Goal: Information Seeking & Learning: Learn about a topic

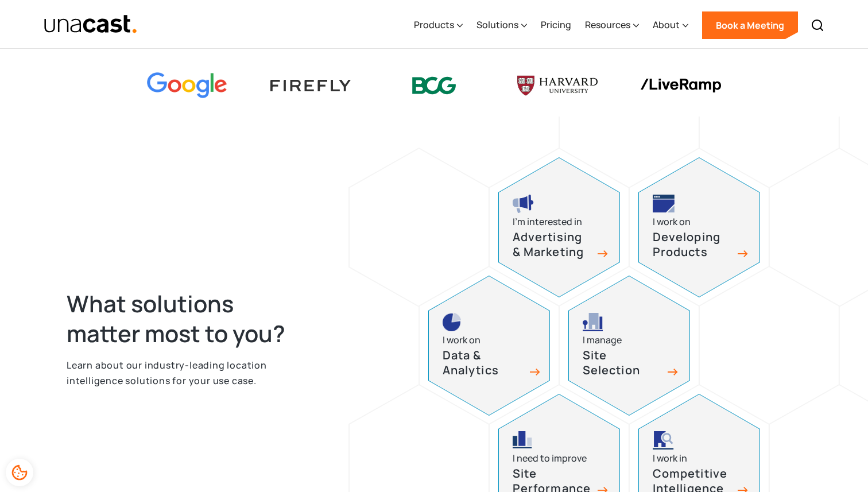
scroll to position [387, 0]
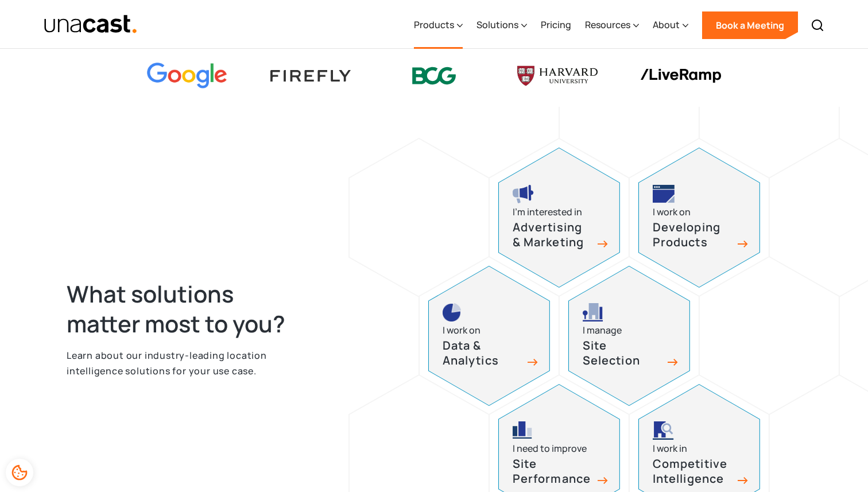
click at [442, 27] on div "Products" at bounding box center [434, 25] width 40 height 14
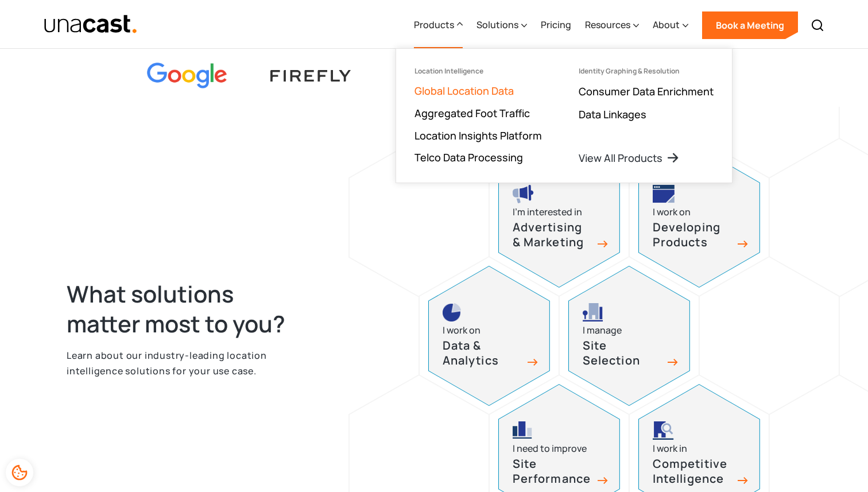
click at [451, 85] on link "Global Location Data" at bounding box center [463, 91] width 99 height 14
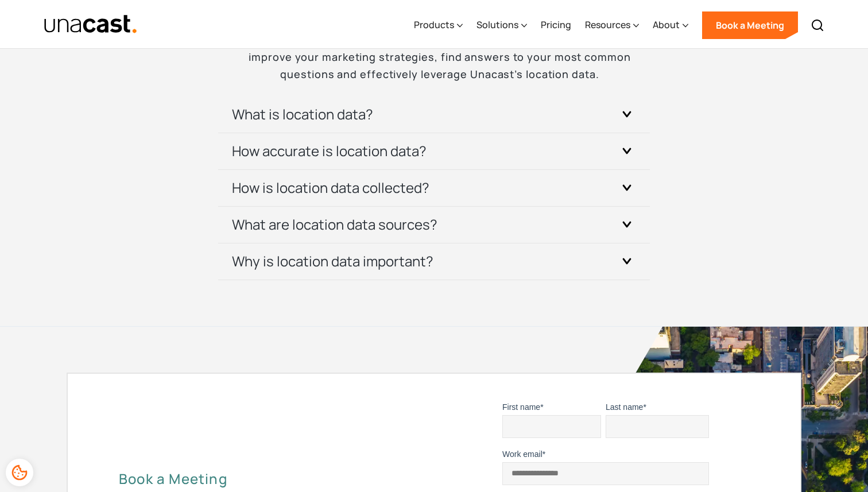
scroll to position [3482, 0]
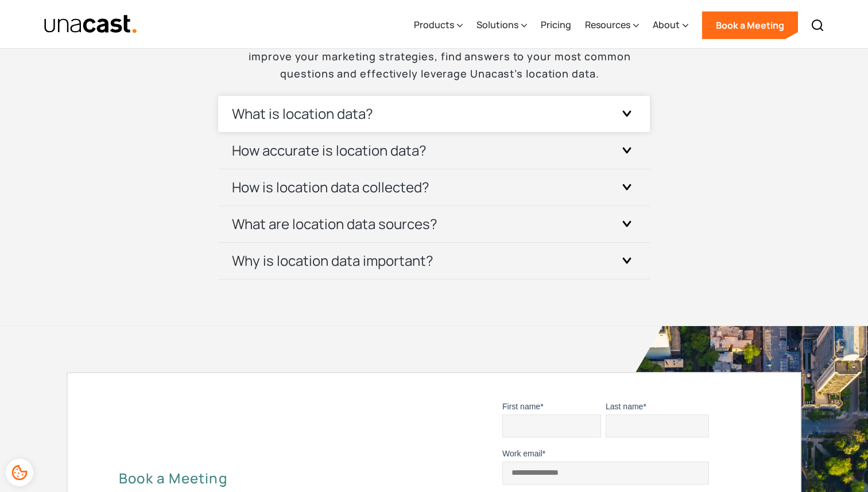
click at [535, 122] on div "What is location data?" at bounding box center [434, 114] width 404 height 36
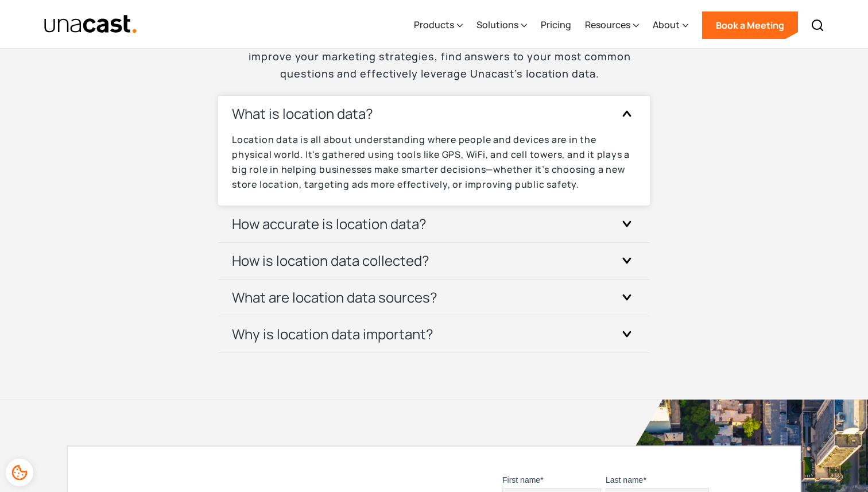
click at [628, 114] on icon at bounding box center [626, 113] width 7 height 5
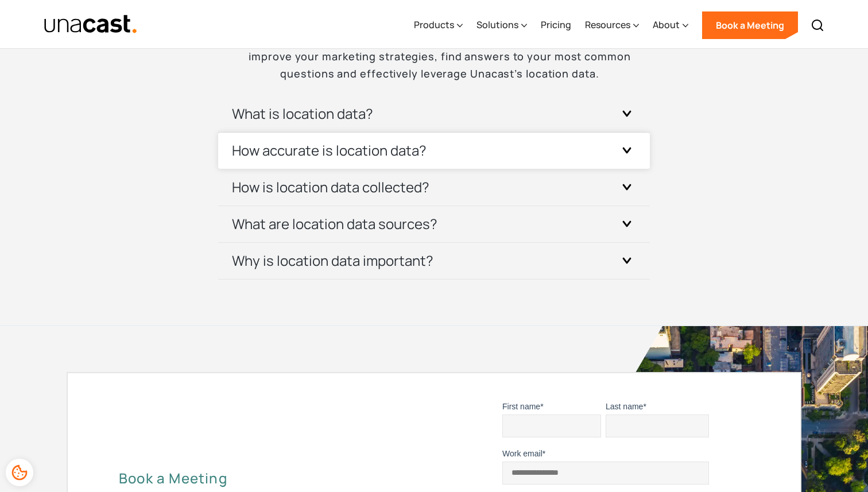
click at [638, 156] on div "How accurate is location data? The accuracy of this data can vary depending on …" at bounding box center [434, 151] width 432 height 37
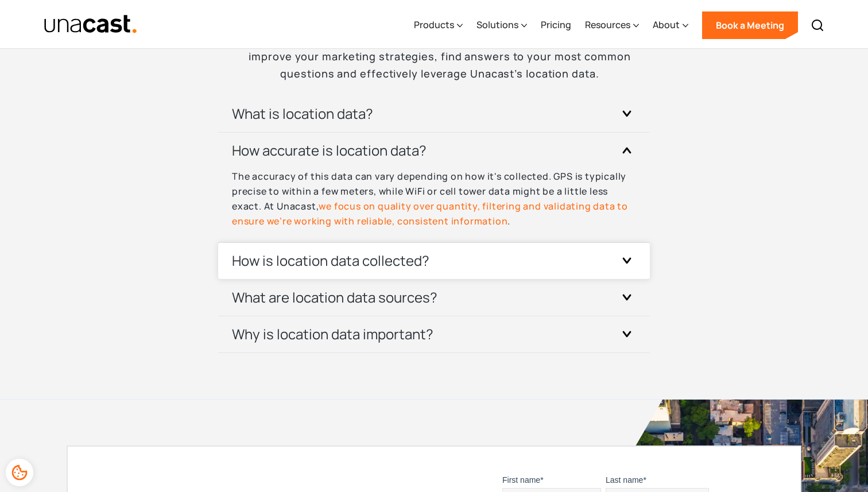
click at [620, 262] on div at bounding box center [627, 260] width 18 height 18
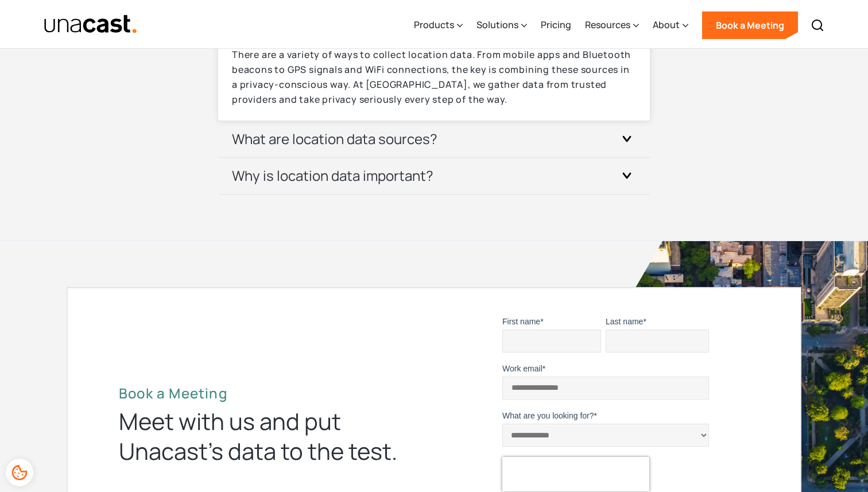
scroll to position [3796, 0]
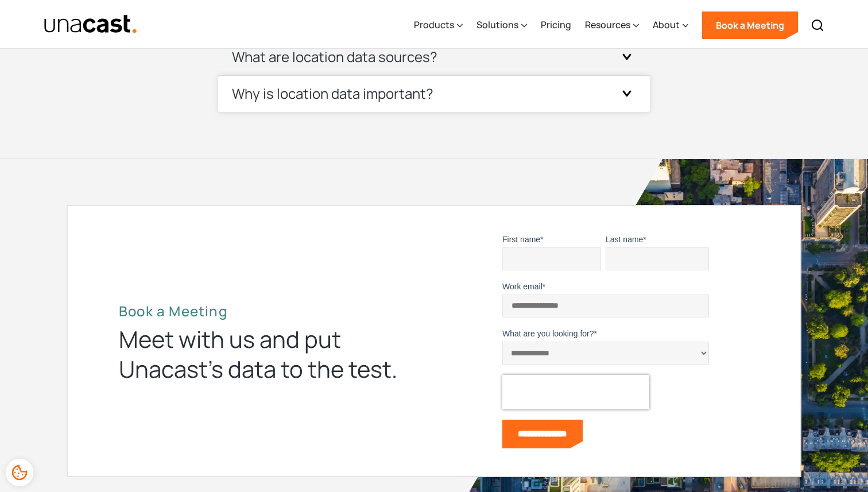
click at [624, 96] on icon at bounding box center [626, 93] width 9 height 6
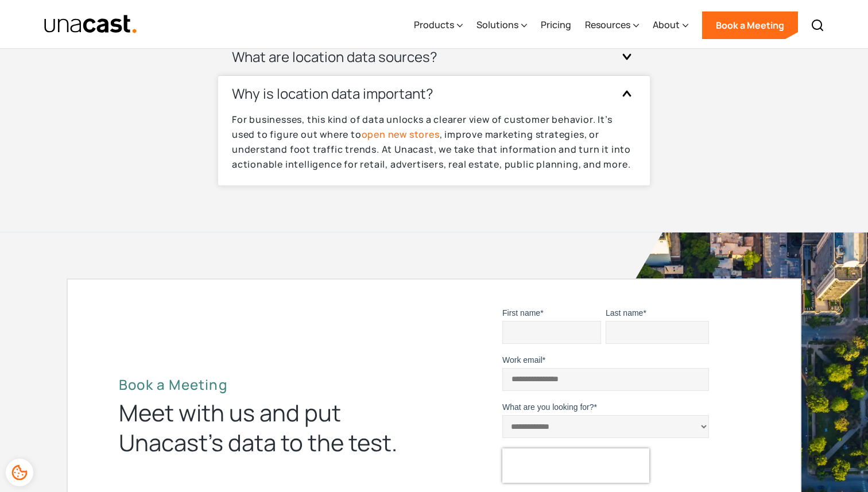
click at [624, 103] on div at bounding box center [627, 93] width 18 height 18
